Goal: Transaction & Acquisition: Purchase product/service

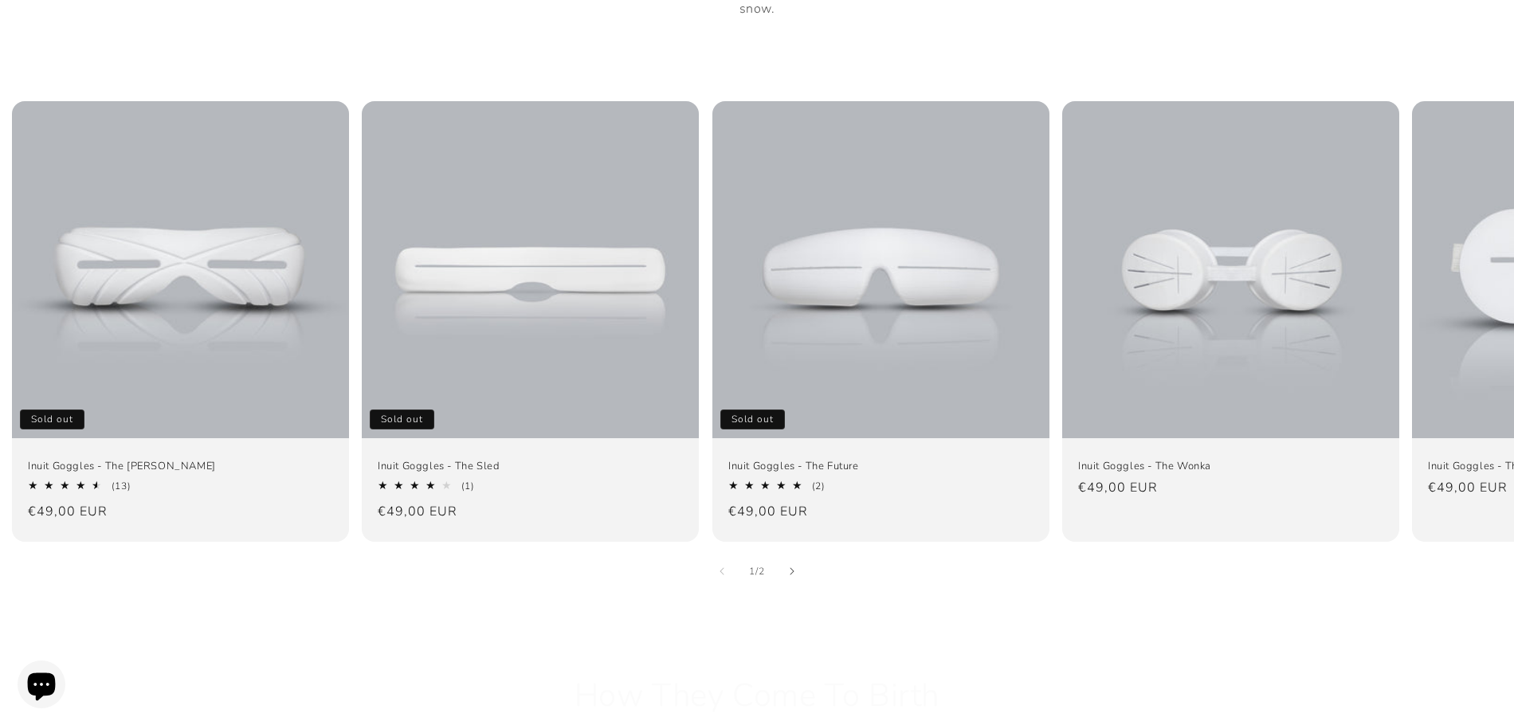
scroll to position [1036, 0]
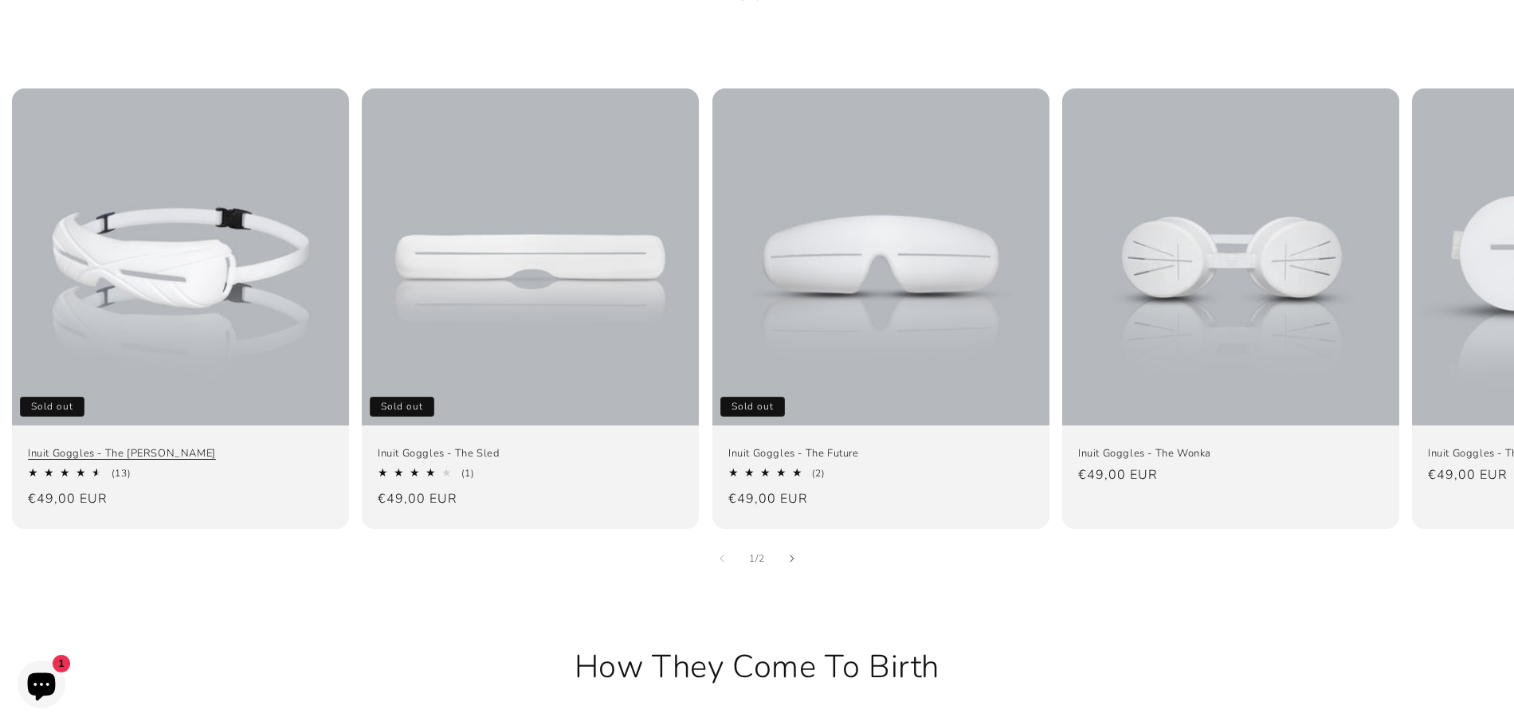
click at [268, 447] on link "Inuit Goggles - The [PERSON_NAME]" at bounding box center [180, 454] width 305 height 14
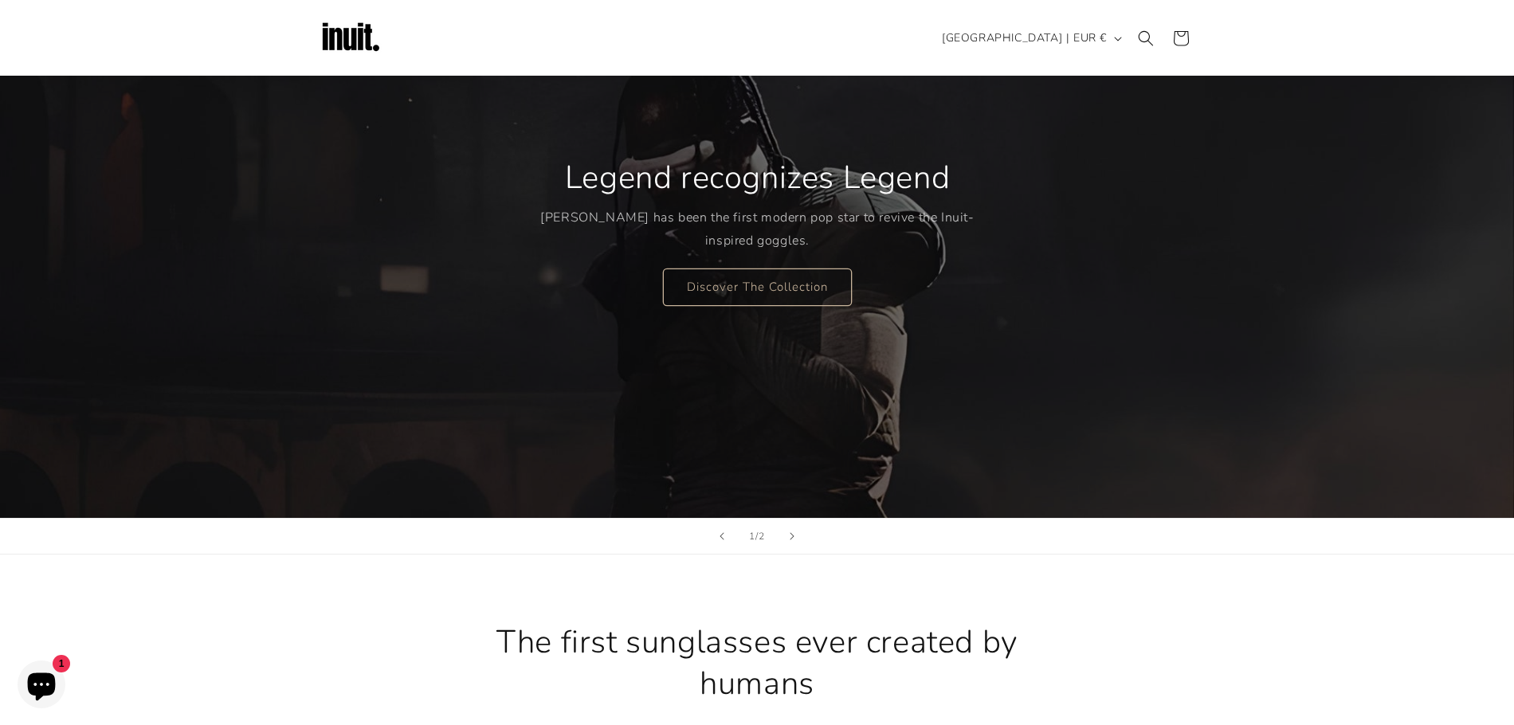
scroll to position [159, 0]
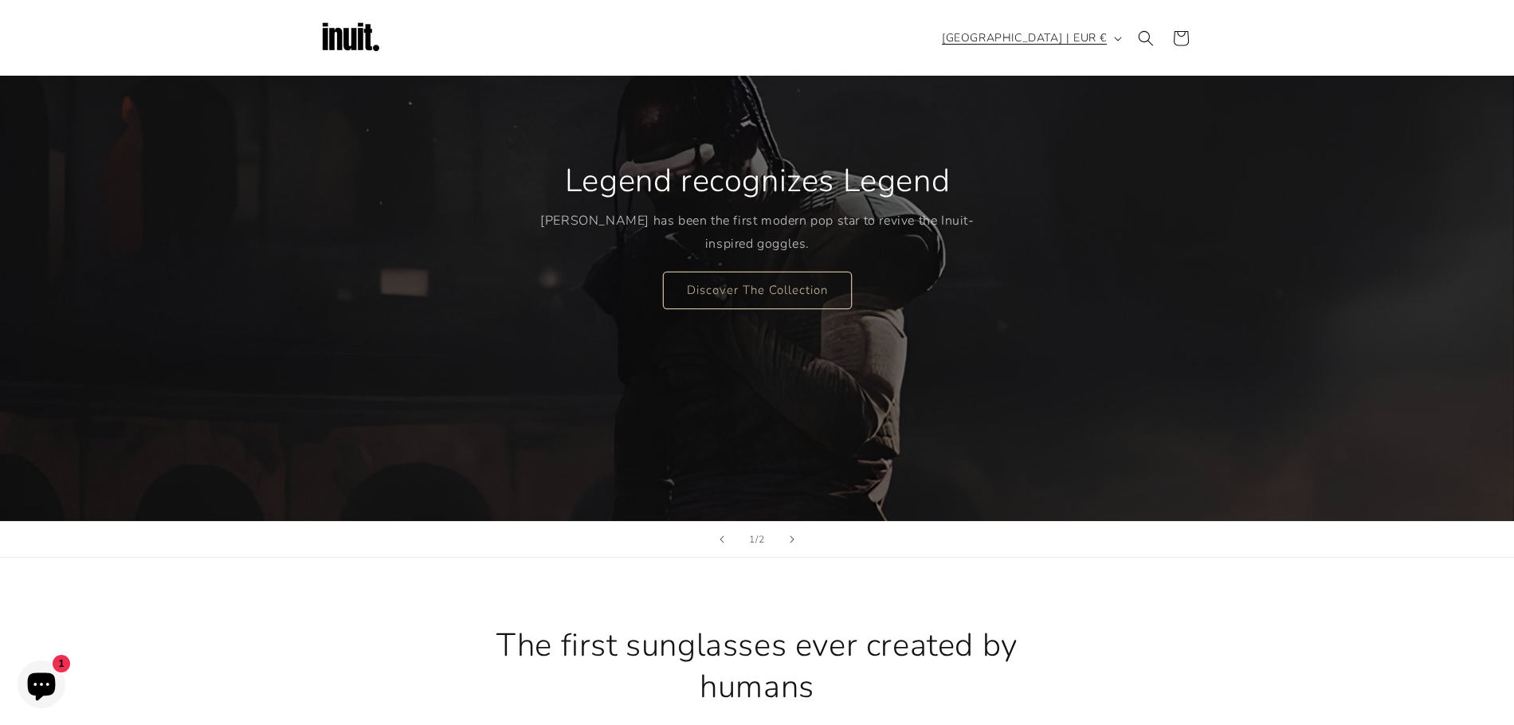
click at [1067, 33] on span "[GEOGRAPHIC_DATA] | EUR €" at bounding box center [1024, 37] width 165 height 17
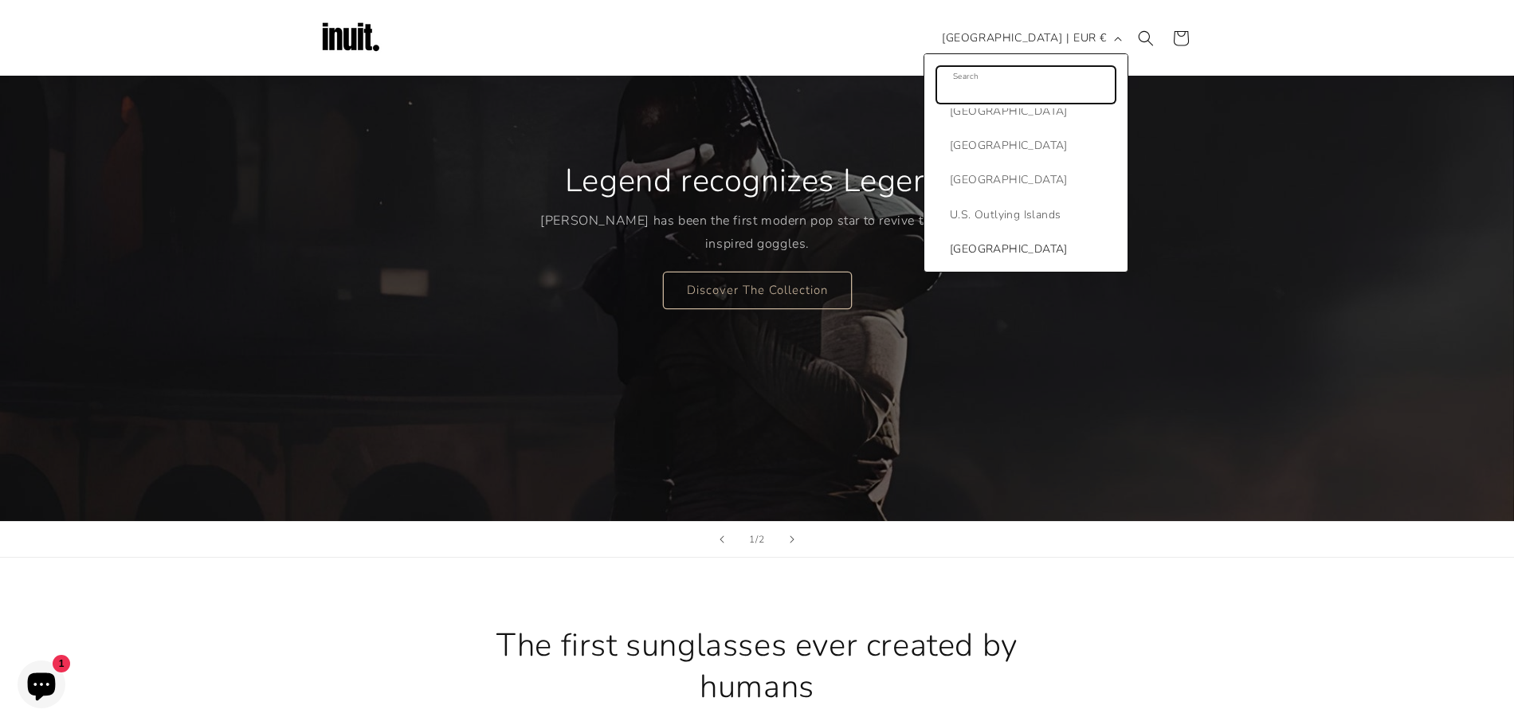
scroll to position [7726, 0]
click at [1000, 217] on span "[GEOGRAPHIC_DATA]" at bounding box center [1031, 227] width 162 height 20
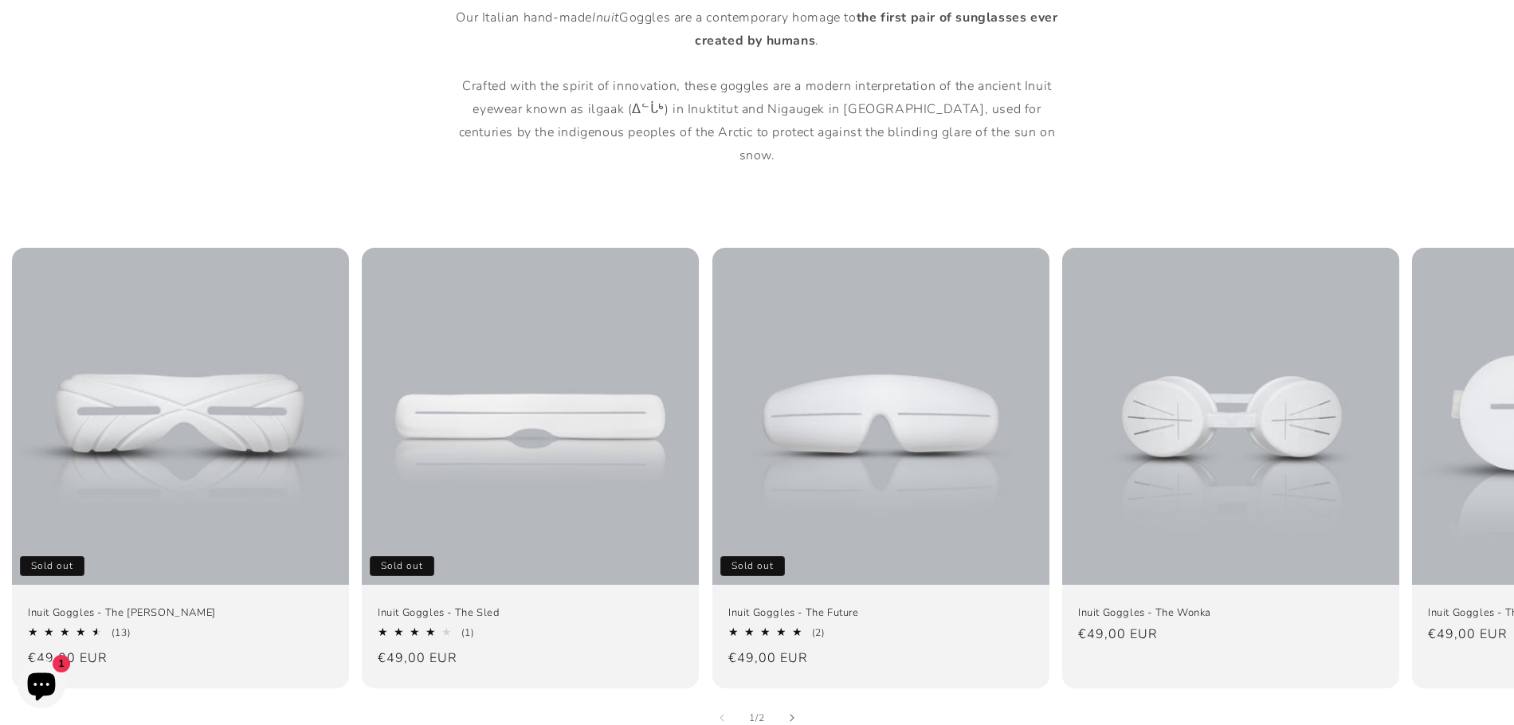
scroll to position [1195, 0]
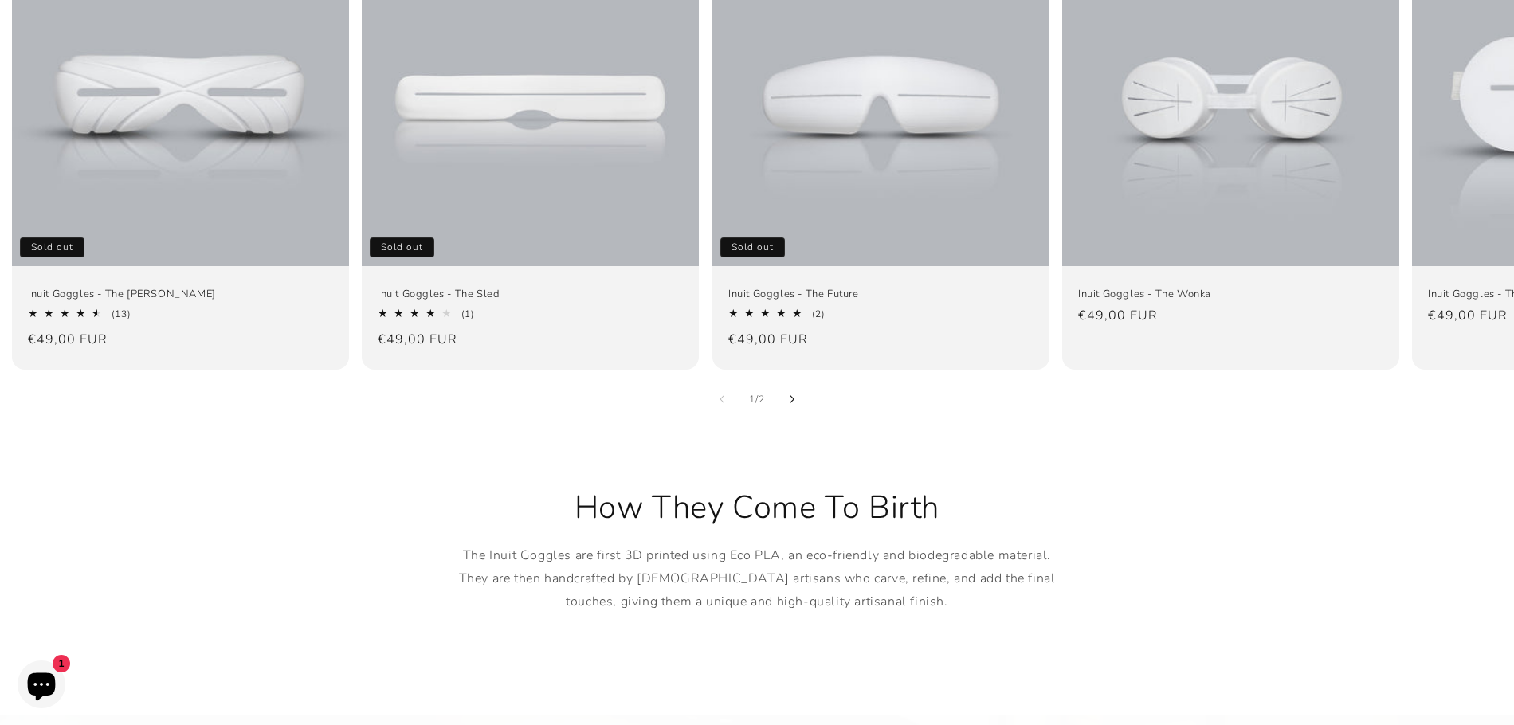
click at [802, 382] on button "Slide right" at bounding box center [791, 399] width 35 height 35
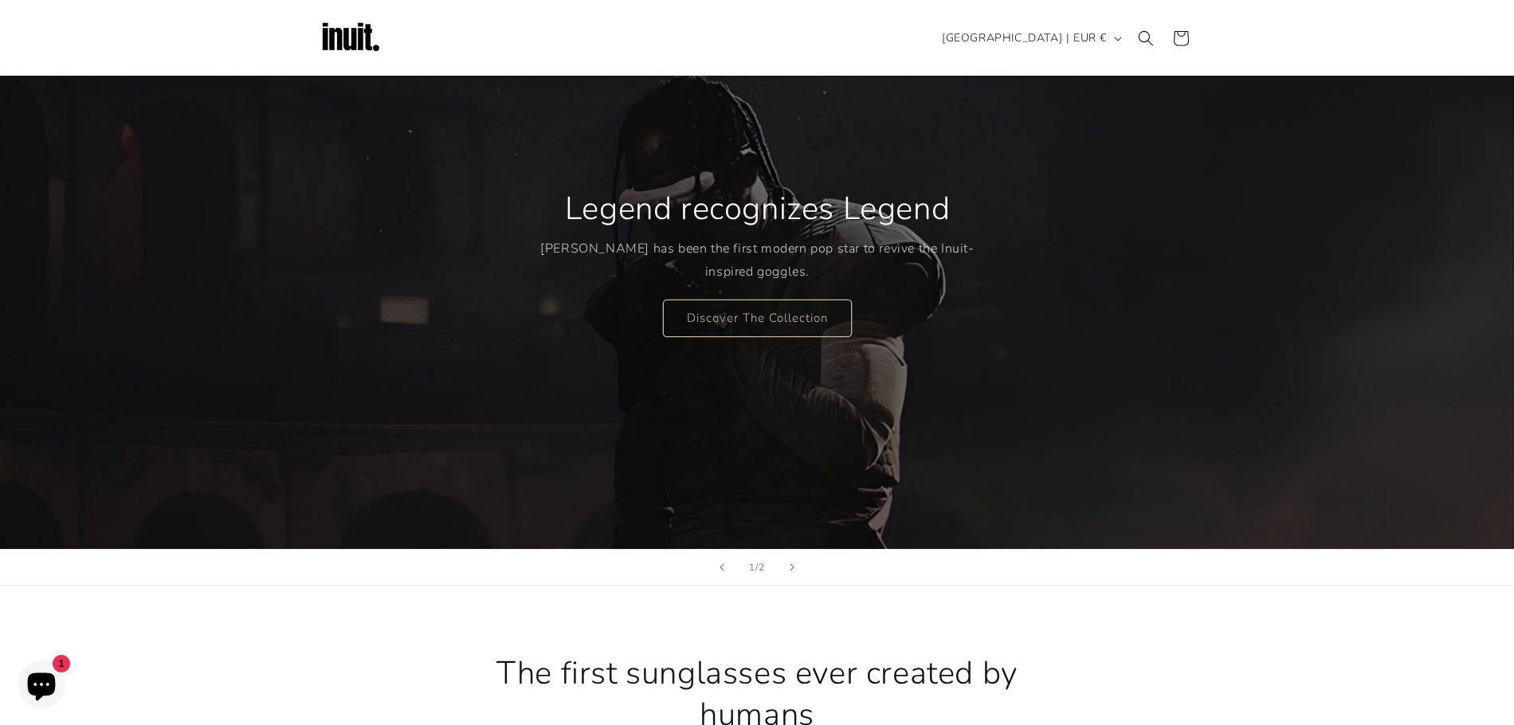
scroll to position [0, 0]
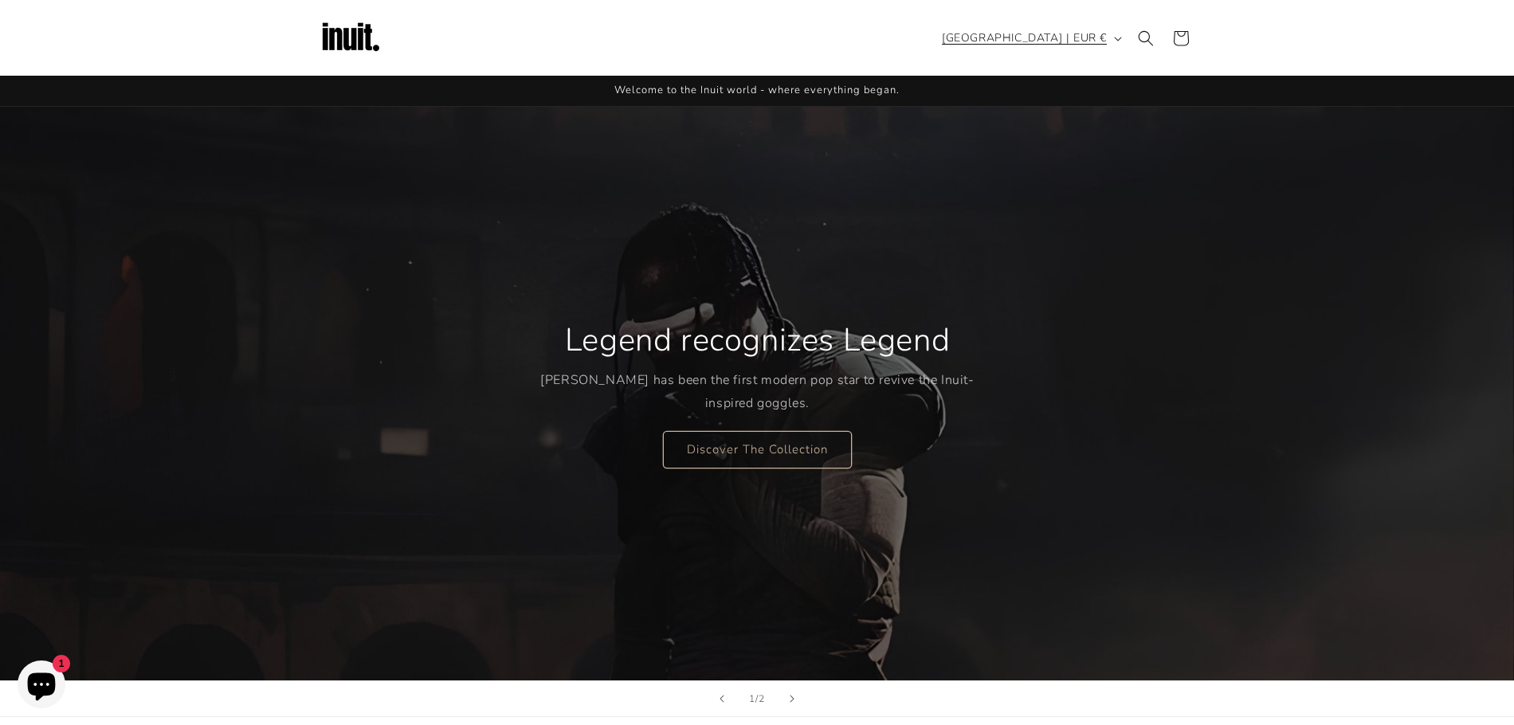
click at [1088, 41] on span "United States | EUR €" at bounding box center [1024, 37] width 165 height 17
